Goal: Task Accomplishment & Management: Use online tool/utility

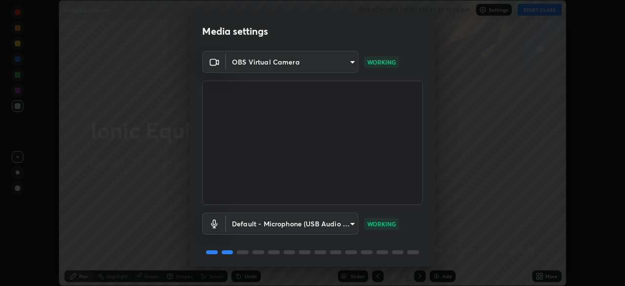
scroll to position [35, 0]
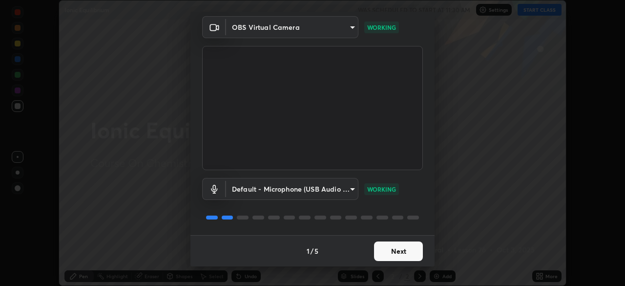
click at [386, 250] on button "Next" at bounding box center [398, 251] width 49 height 20
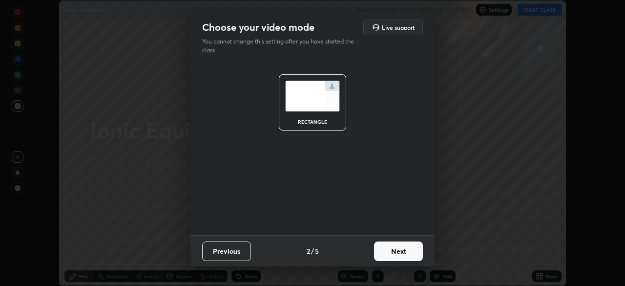
scroll to position [0, 0]
click at [405, 235] on div "Previous 2 / 5 Next" at bounding box center [312, 250] width 244 height 31
click at [382, 251] on button "Next" at bounding box center [398, 251] width 49 height 20
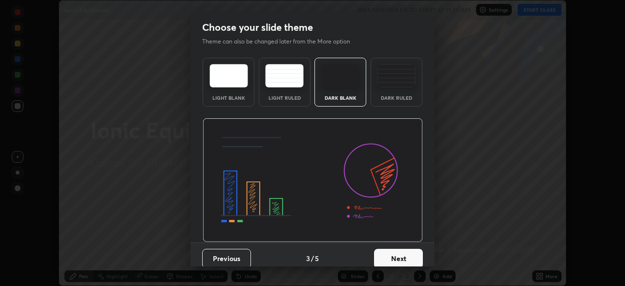
click at [381, 249] on button "Next" at bounding box center [398, 259] width 49 height 20
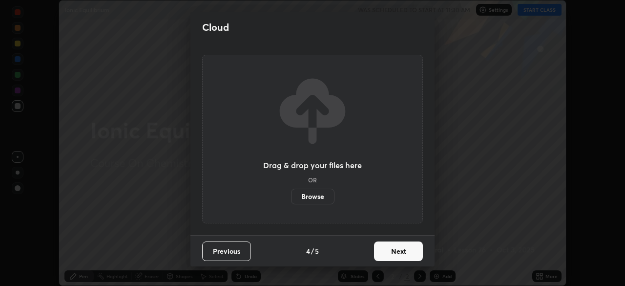
click at [367, 203] on div "Drag & drop your files here OR Browse" at bounding box center [312, 139] width 221 height 168
click at [383, 251] on button "Next" at bounding box center [398, 251] width 49 height 20
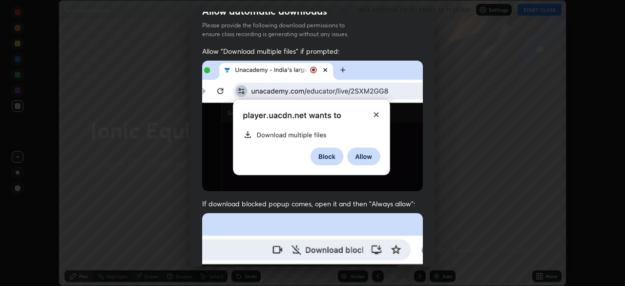
scroll to position [234, 0]
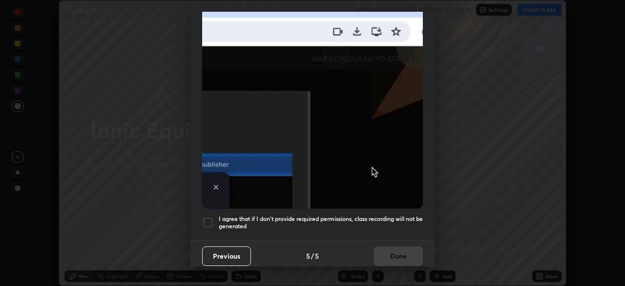
click at [209, 219] on div at bounding box center [208, 222] width 12 height 12
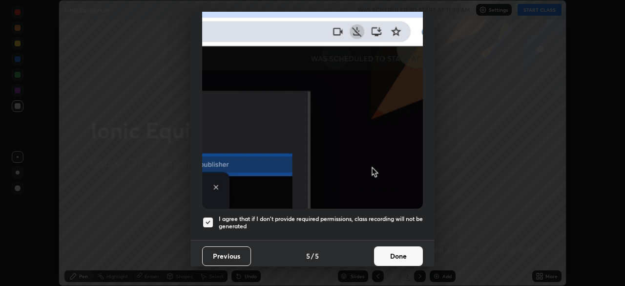
click at [390, 250] on button "Done" at bounding box center [398, 256] width 49 height 20
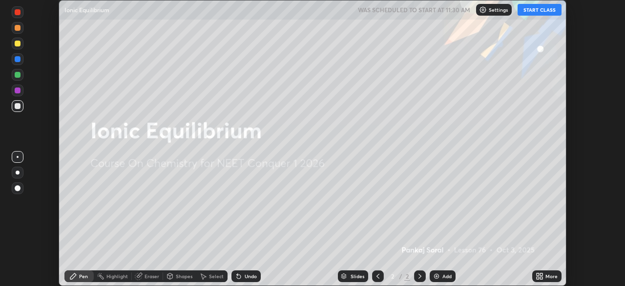
click at [534, 10] on button "START CLASS" at bounding box center [540, 10] width 44 height 12
